Goal: Task Accomplishment & Management: Manage account settings

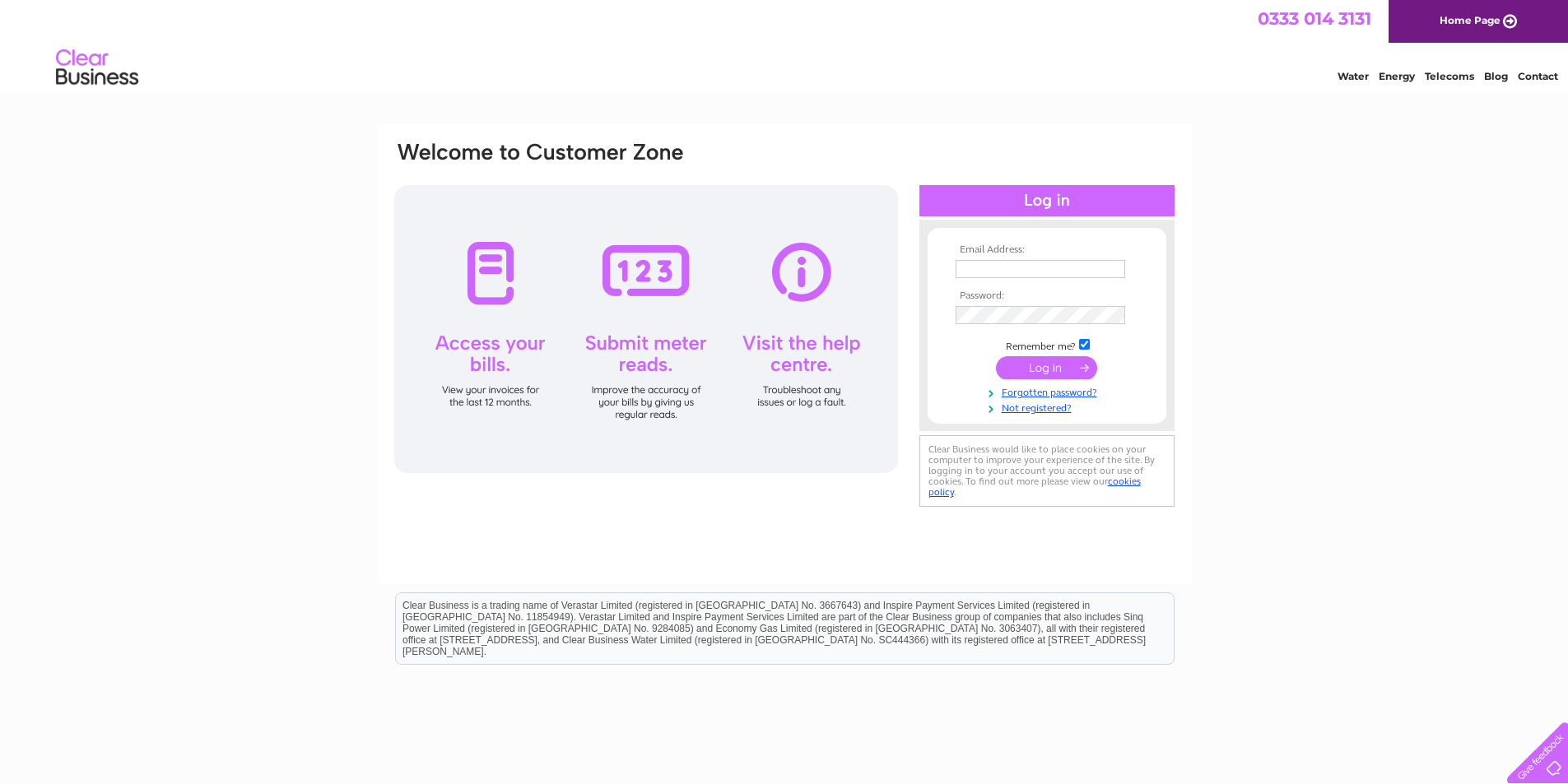
type input "info@bonsall.derbyshire.sch.uk"
click at [1036, 366] on input "submit" at bounding box center [1046, 367] width 101 height 23
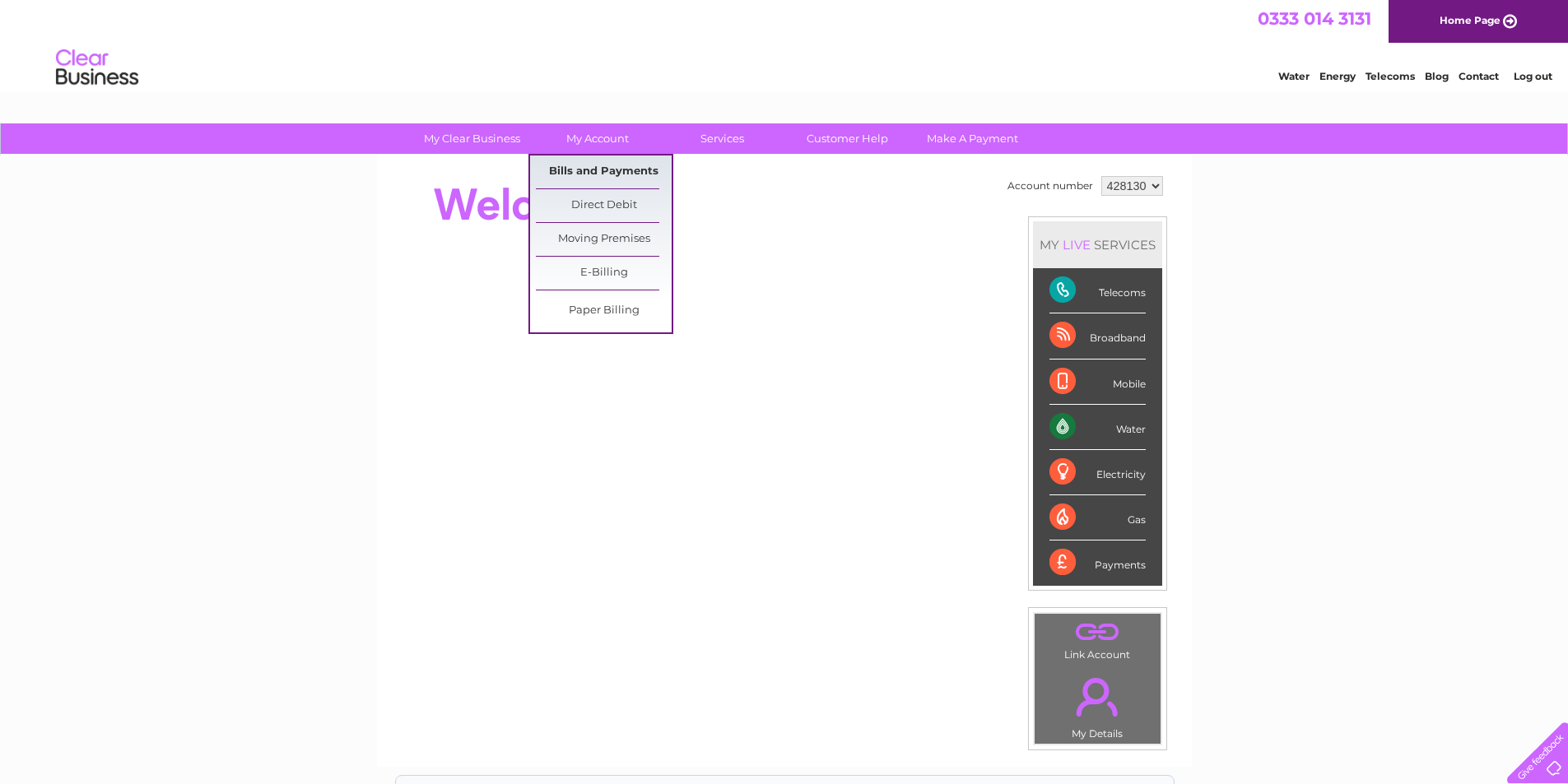
click at [589, 165] on link "Bills and Payments" at bounding box center [603, 172] width 136 height 33
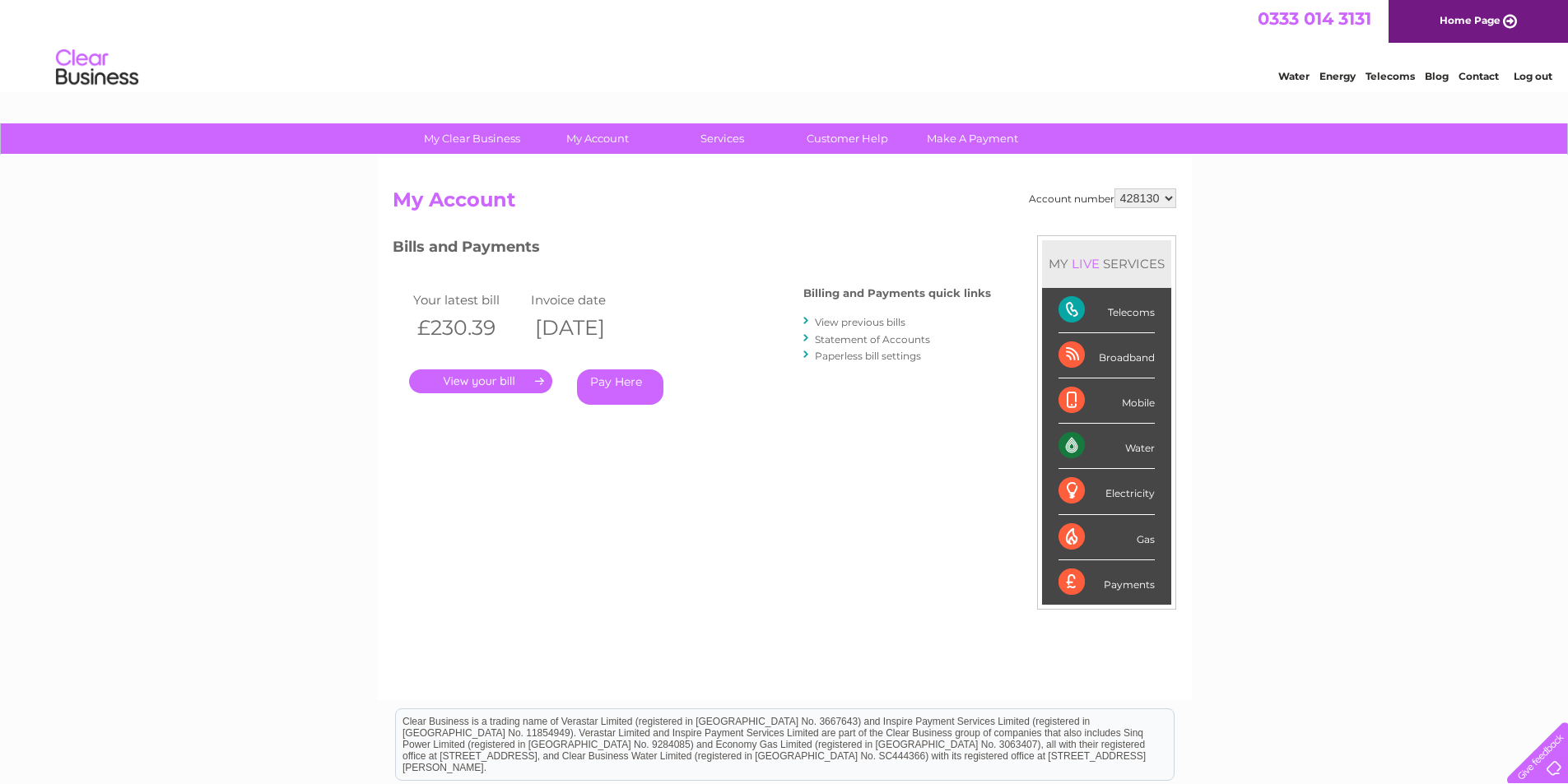
click at [510, 379] on link "." at bounding box center [481, 381] width 143 height 24
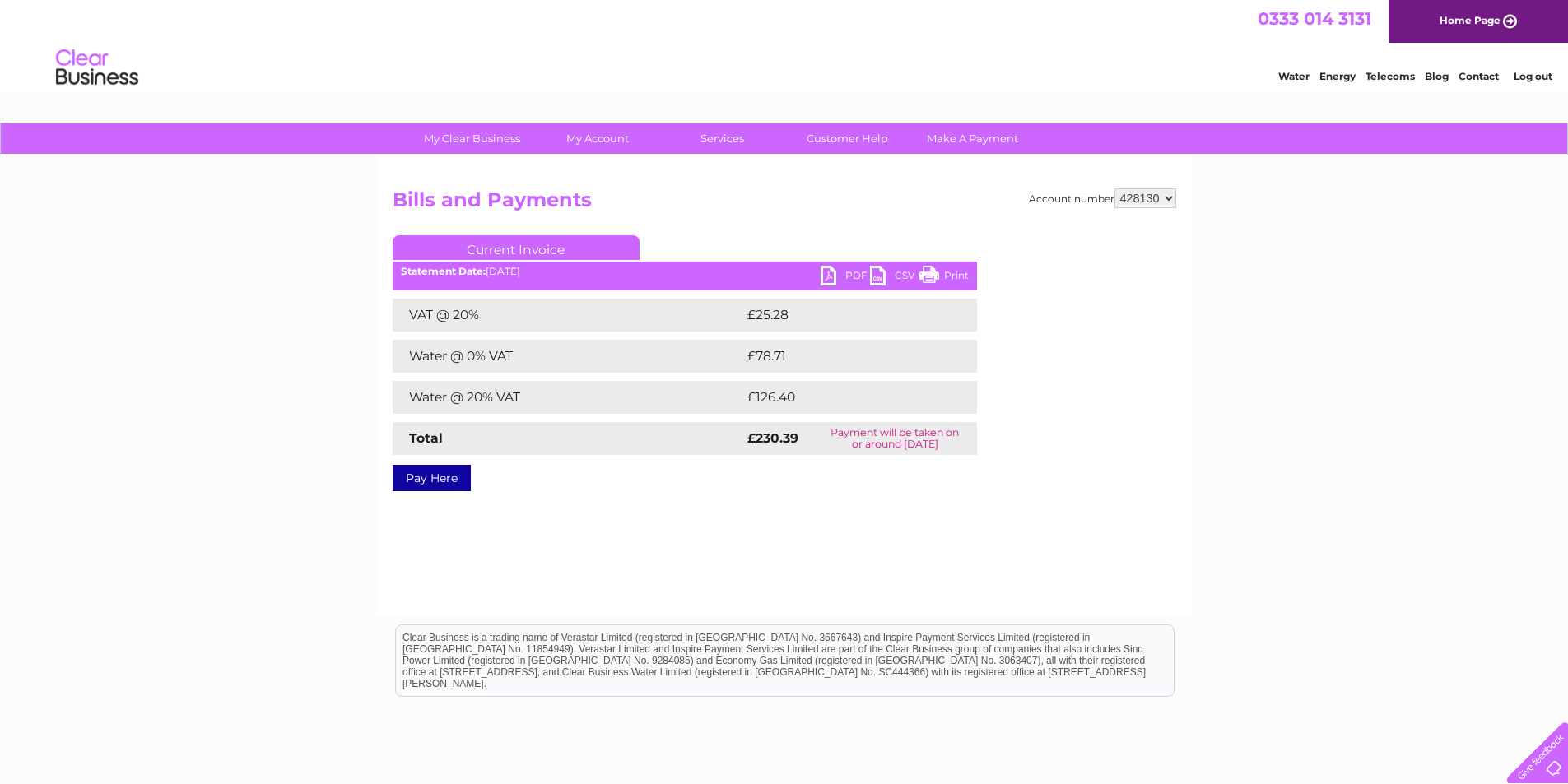
click at [841, 278] on link "PDF" at bounding box center [844, 278] width 49 height 24
